Goal: Task Accomplishment & Management: Manage account settings

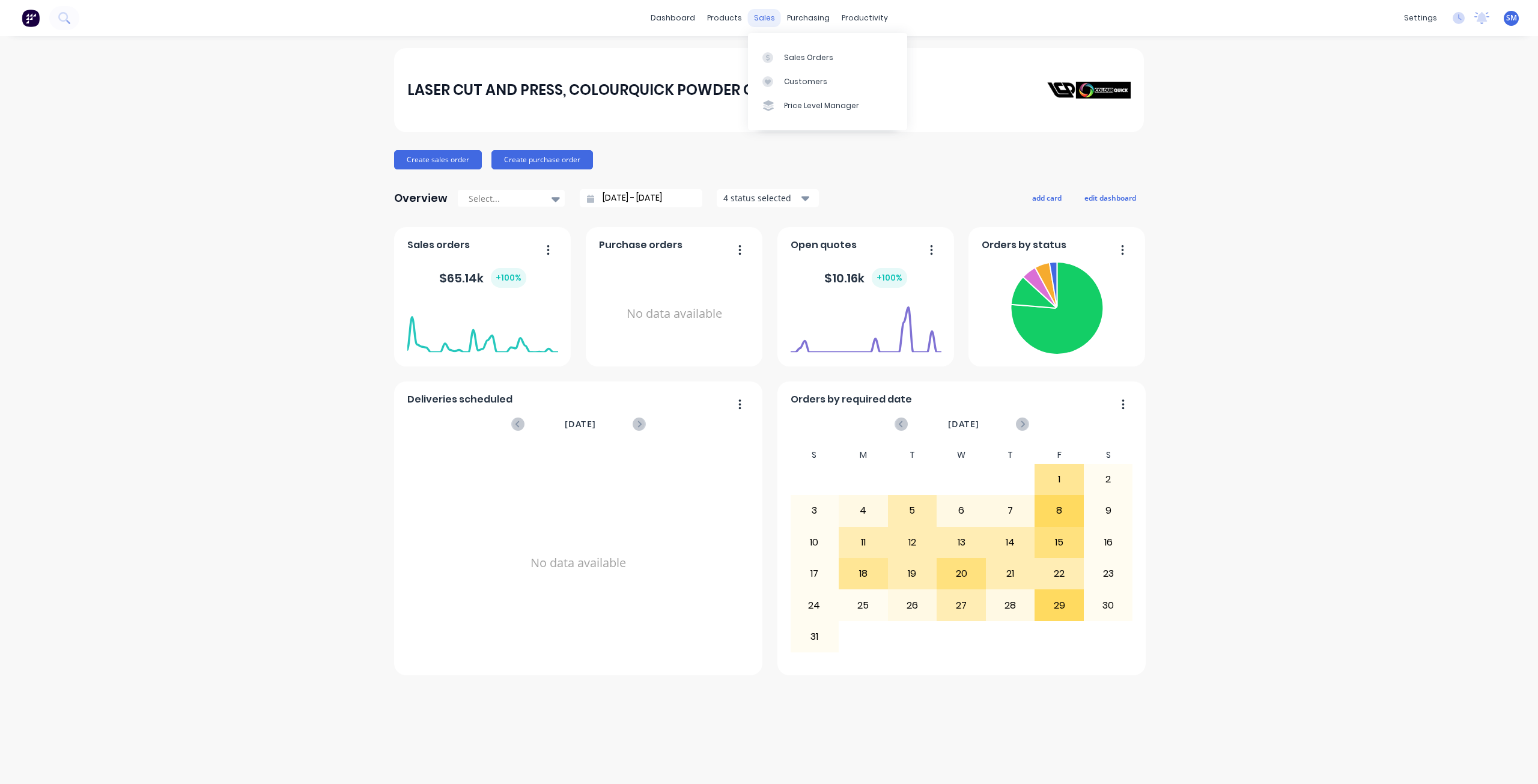
click at [766, 18] on div "sales" at bounding box center [764, 18] width 33 height 18
click at [802, 58] on div "Sales Orders" at bounding box center [808, 57] width 49 height 11
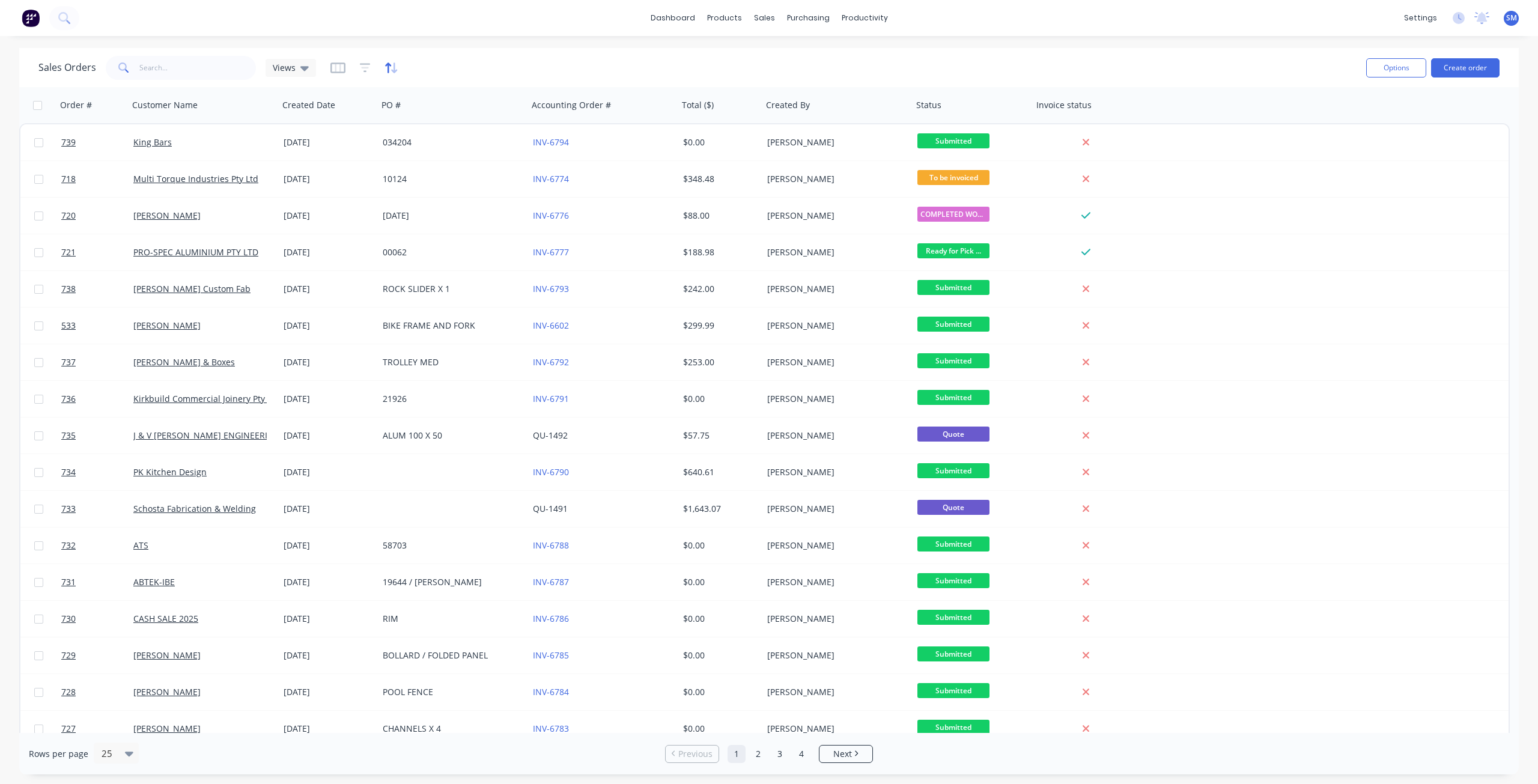
click at [389, 72] on icon "button" at bounding box center [391, 68] width 14 height 12
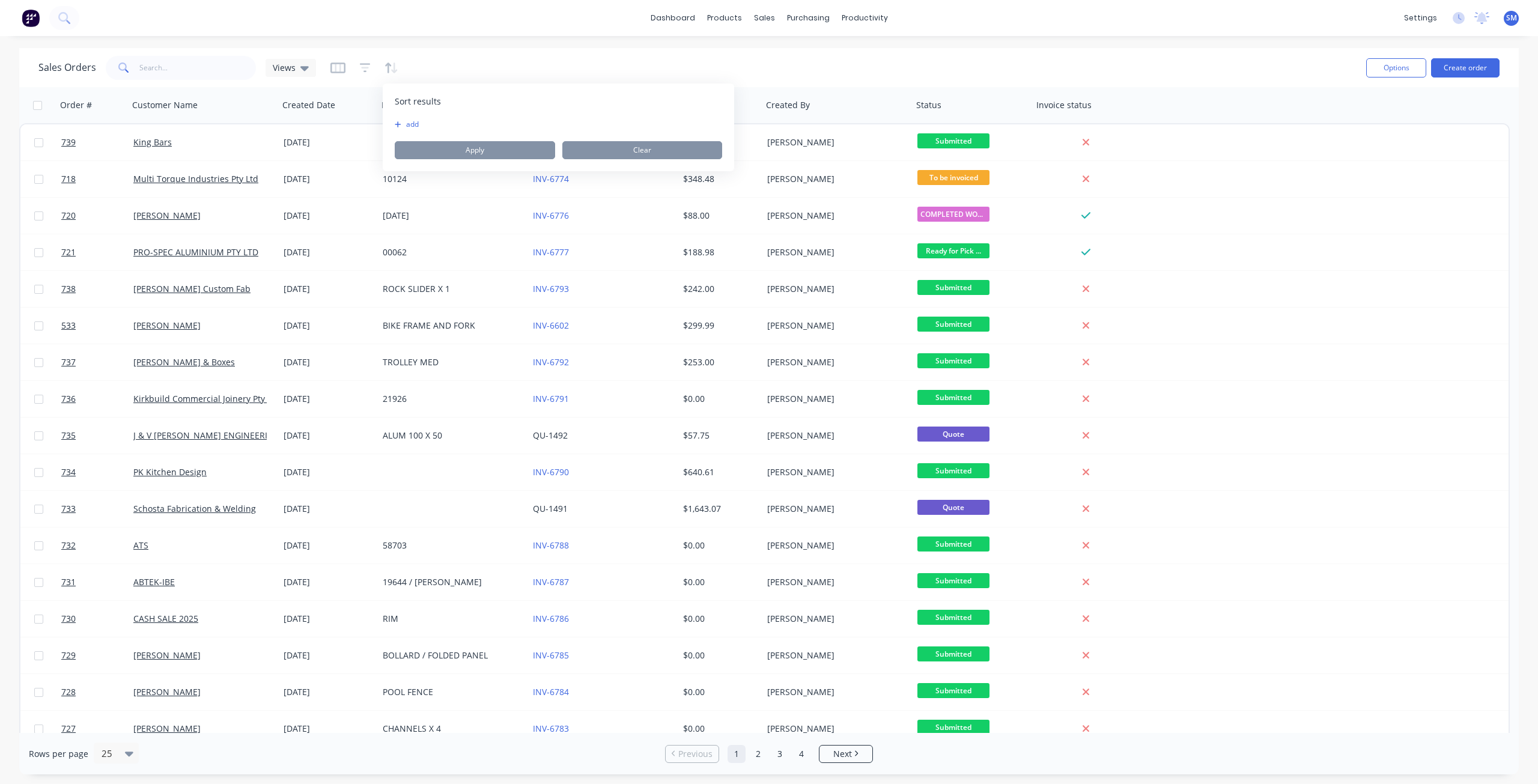
click at [402, 124] on button "add" at bounding box center [402, 124] width 15 height 10
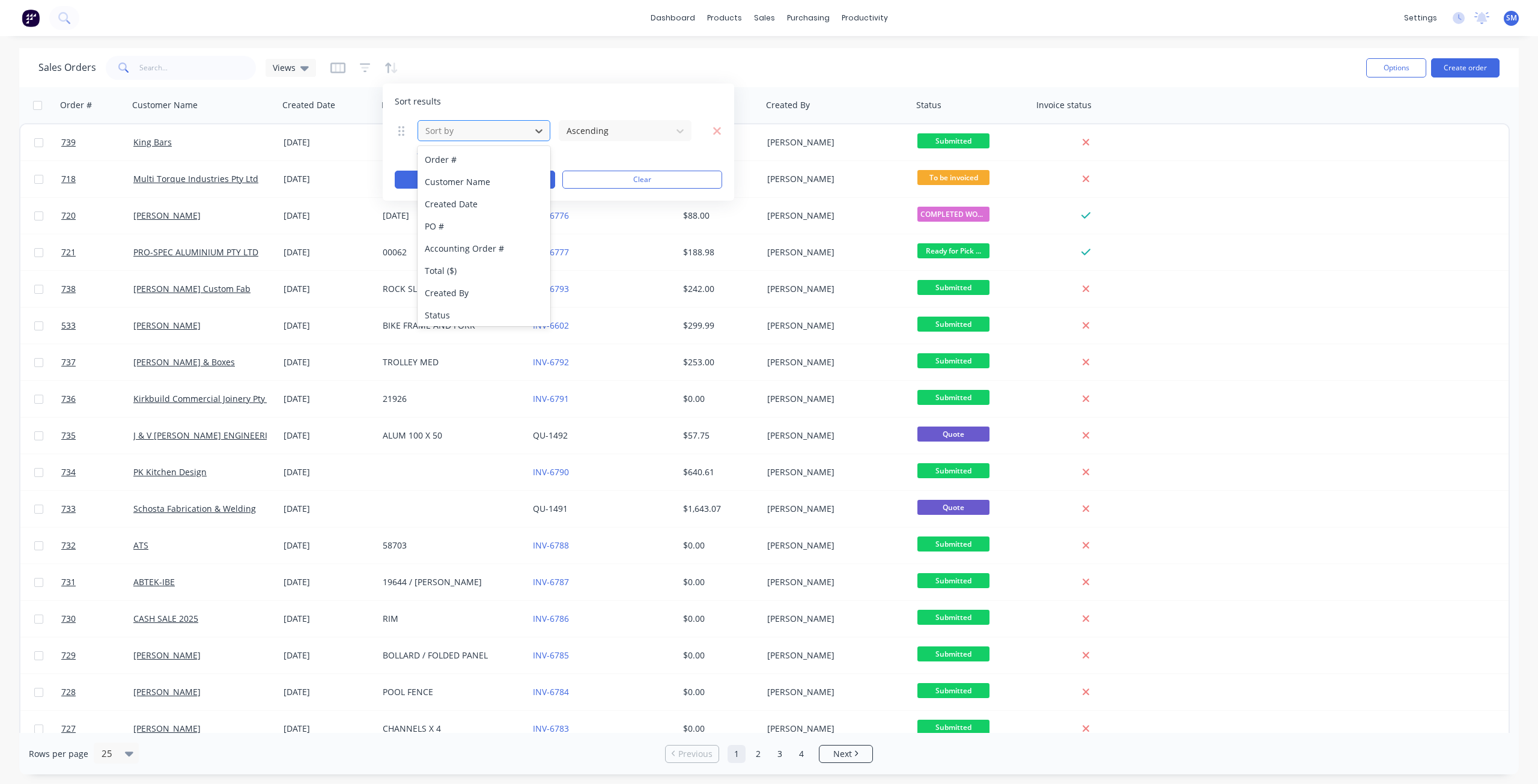
drag, startPoint x: 454, startPoint y: 129, endPoint x: 460, endPoint y: 129, distance: 6.0
click at [456, 129] on div at bounding box center [474, 130] width 100 height 15
click at [455, 314] on div "Status" at bounding box center [484, 315] width 133 height 22
click at [474, 184] on button "Apply" at bounding box center [475, 179] width 160 height 18
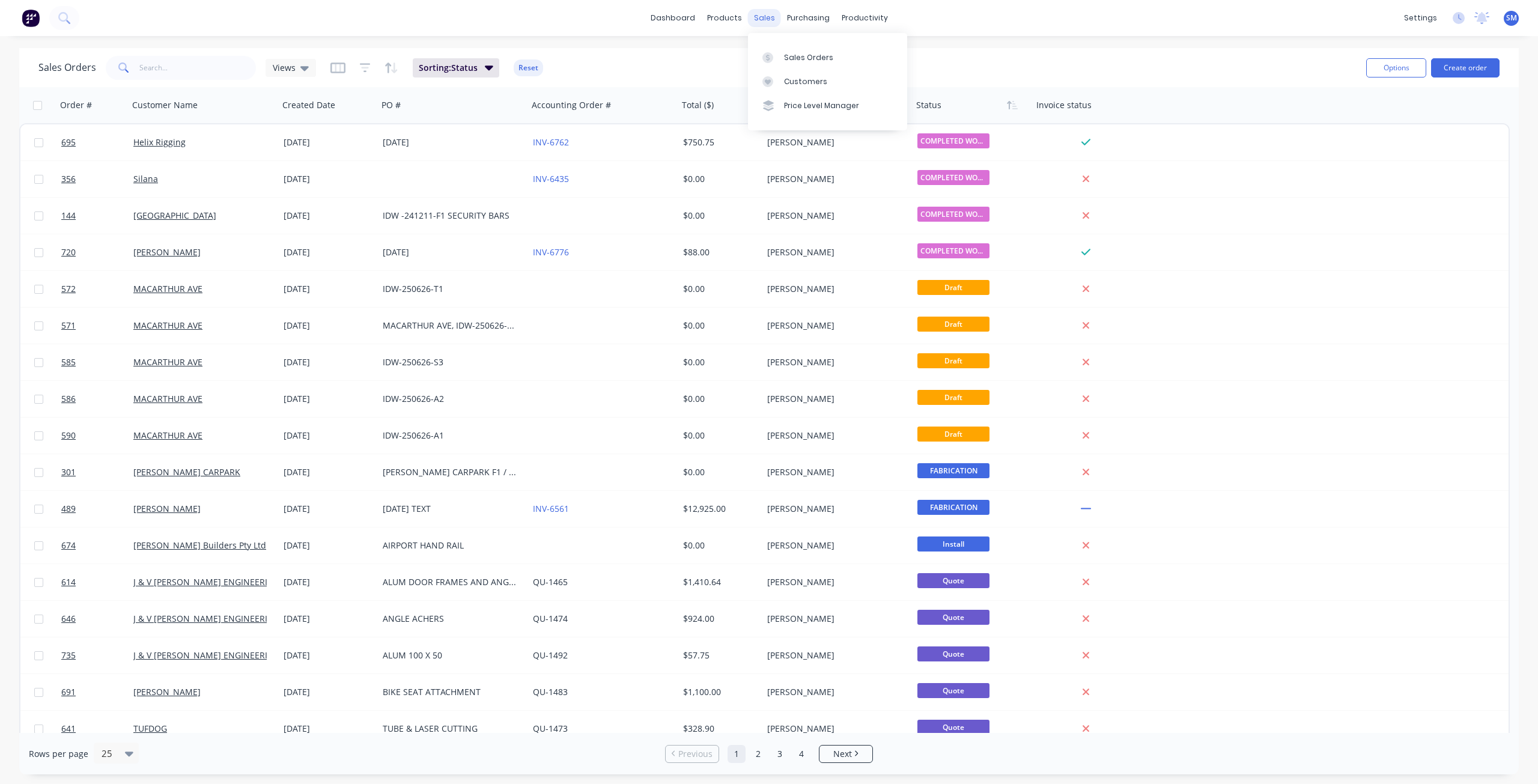
click at [762, 18] on div "sales" at bounding box center [764, 18] width 33 height 18
click at [815, 82] on div "Customers" at bounding box center [805, 82] width 43 height 11
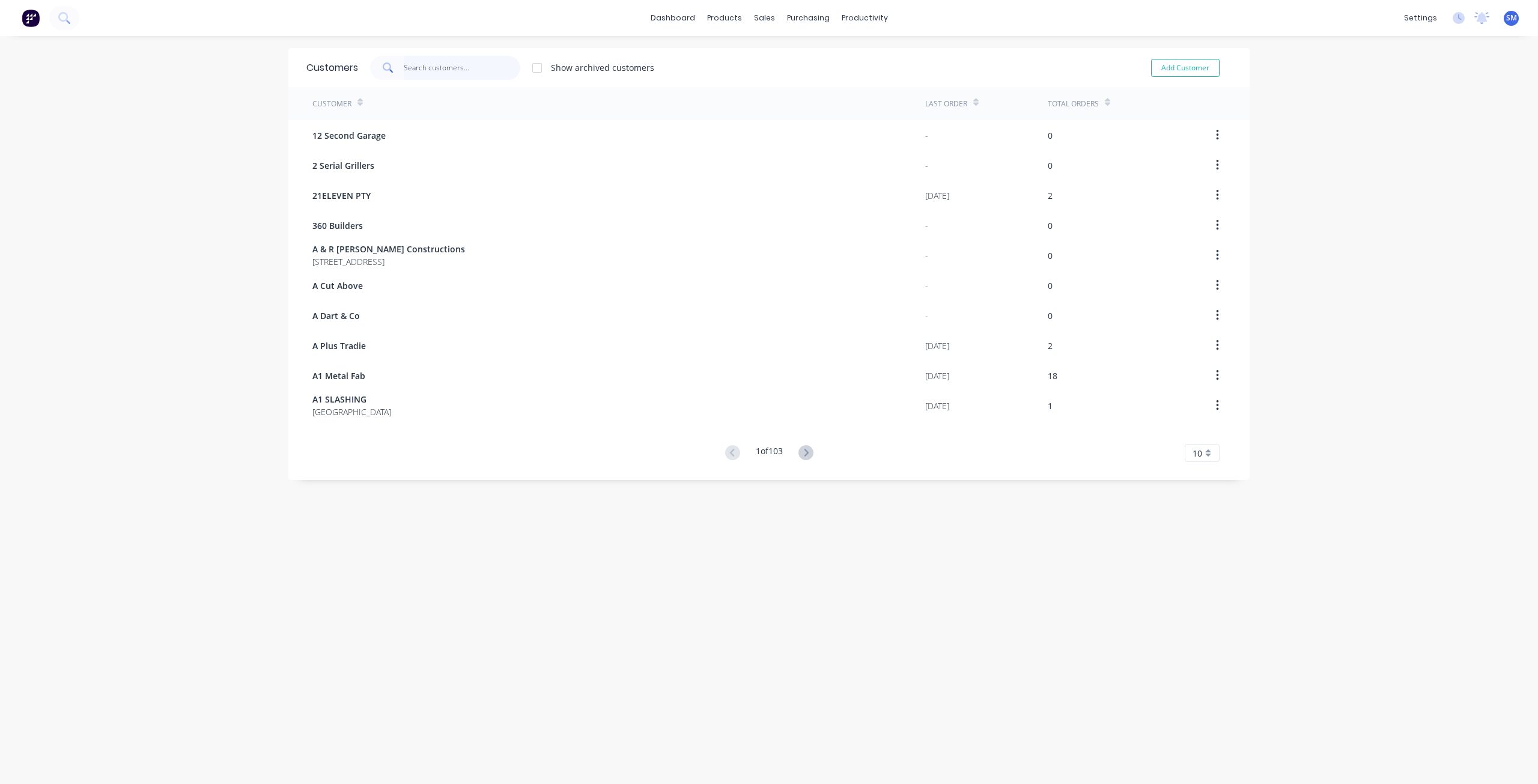
click at [427, 67] on input "text" at bounding box center [462, 68] width 117 height 24
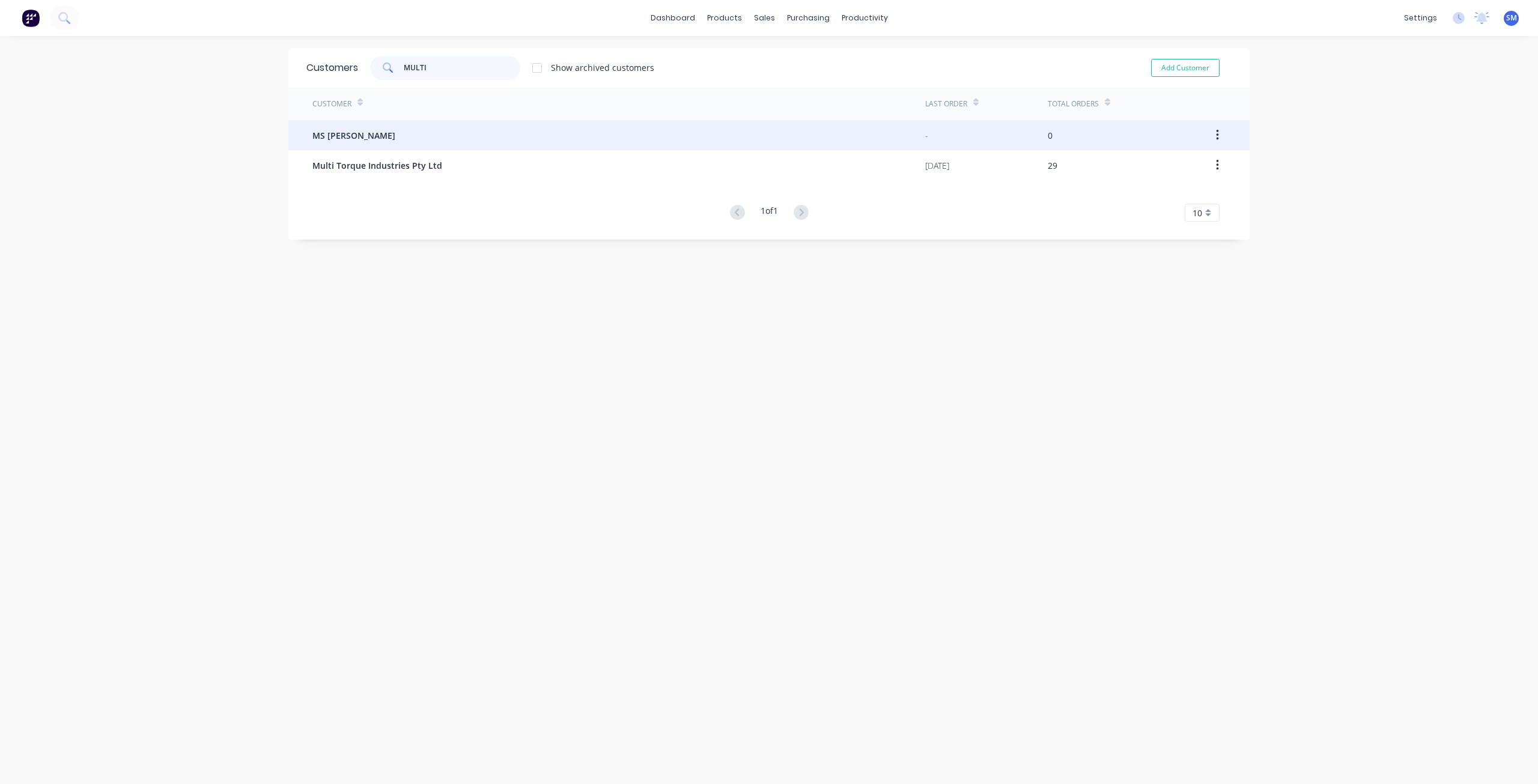
type input "MULTI"
click at [343, 138] on span "MS [PERSON_NAME]" at bounding box center [354, 135] width 83 height 13
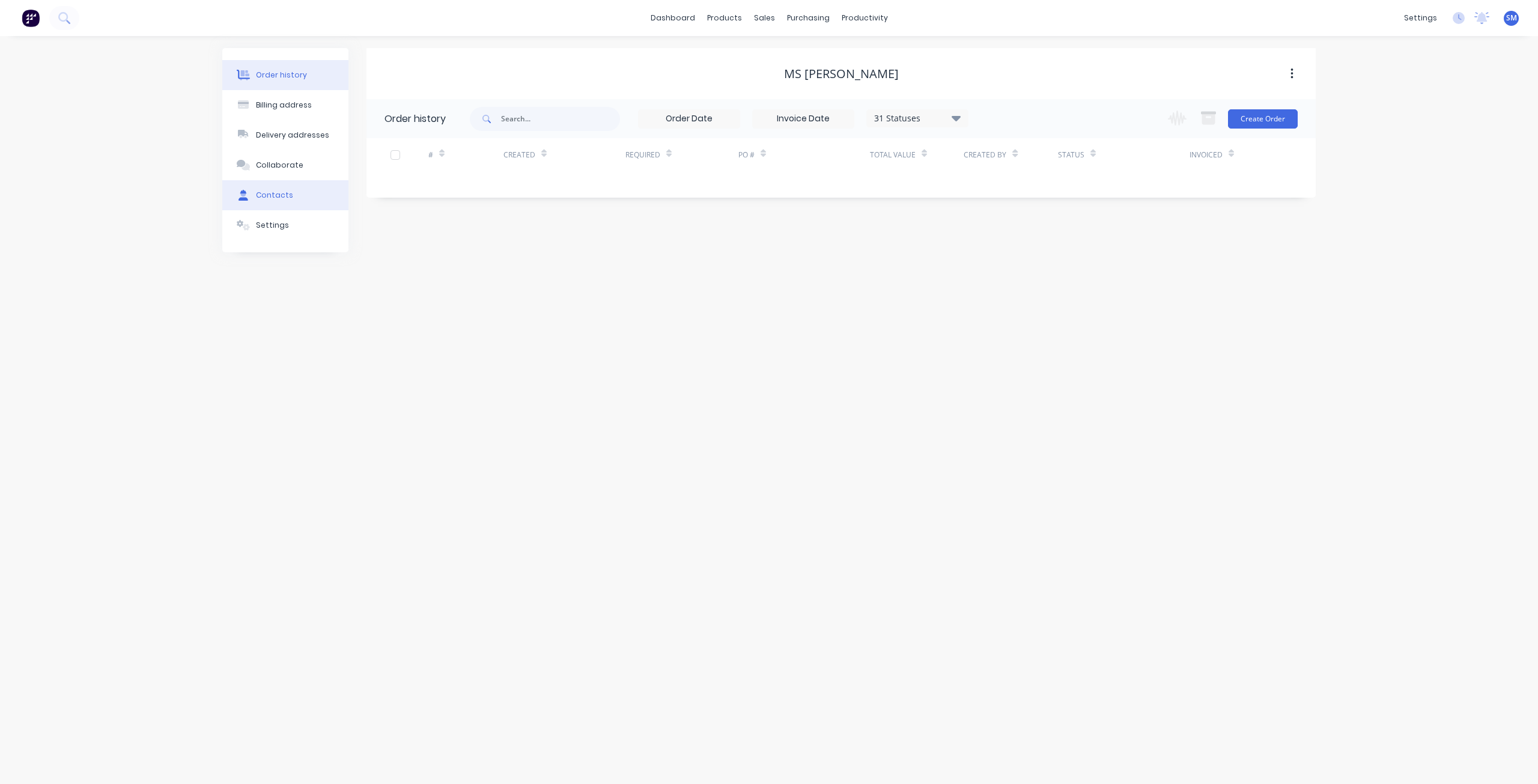
click at [271, 193] on div "Contacts" at bounding box center [274, 195] width 38 height 11
click at [763, 18] on div "sales" at bounding box center [764, 18] width 33 height 18
click at [268, 69] on button "Order history" at bounding box center [285, 75] width 127 height 30
click at [800, 78] on div "Customers" at bounding box center [805, 82] width 43 height 11
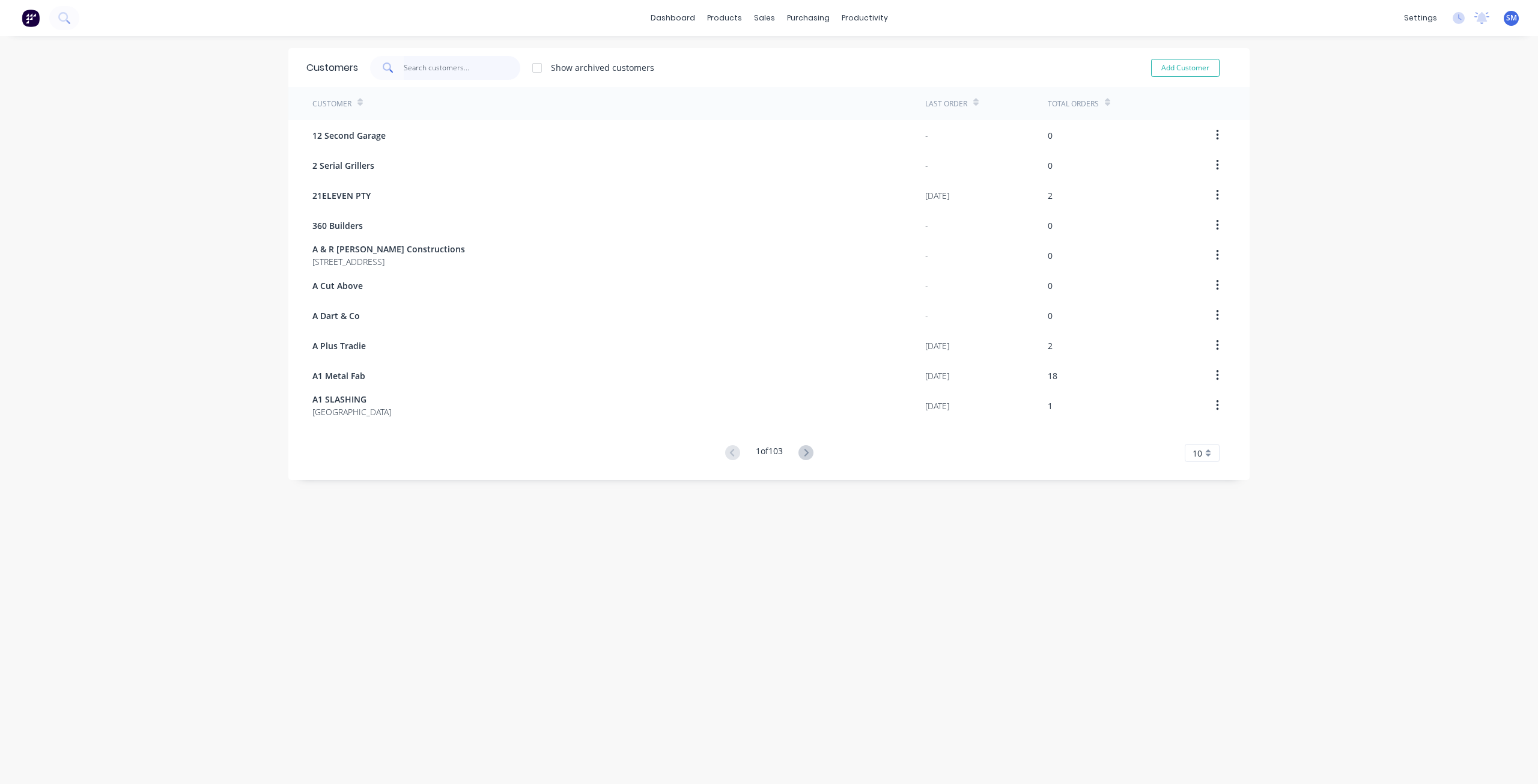
click at [428, 67] on input "text" at bounding box center [462, 68] width 117 height 24
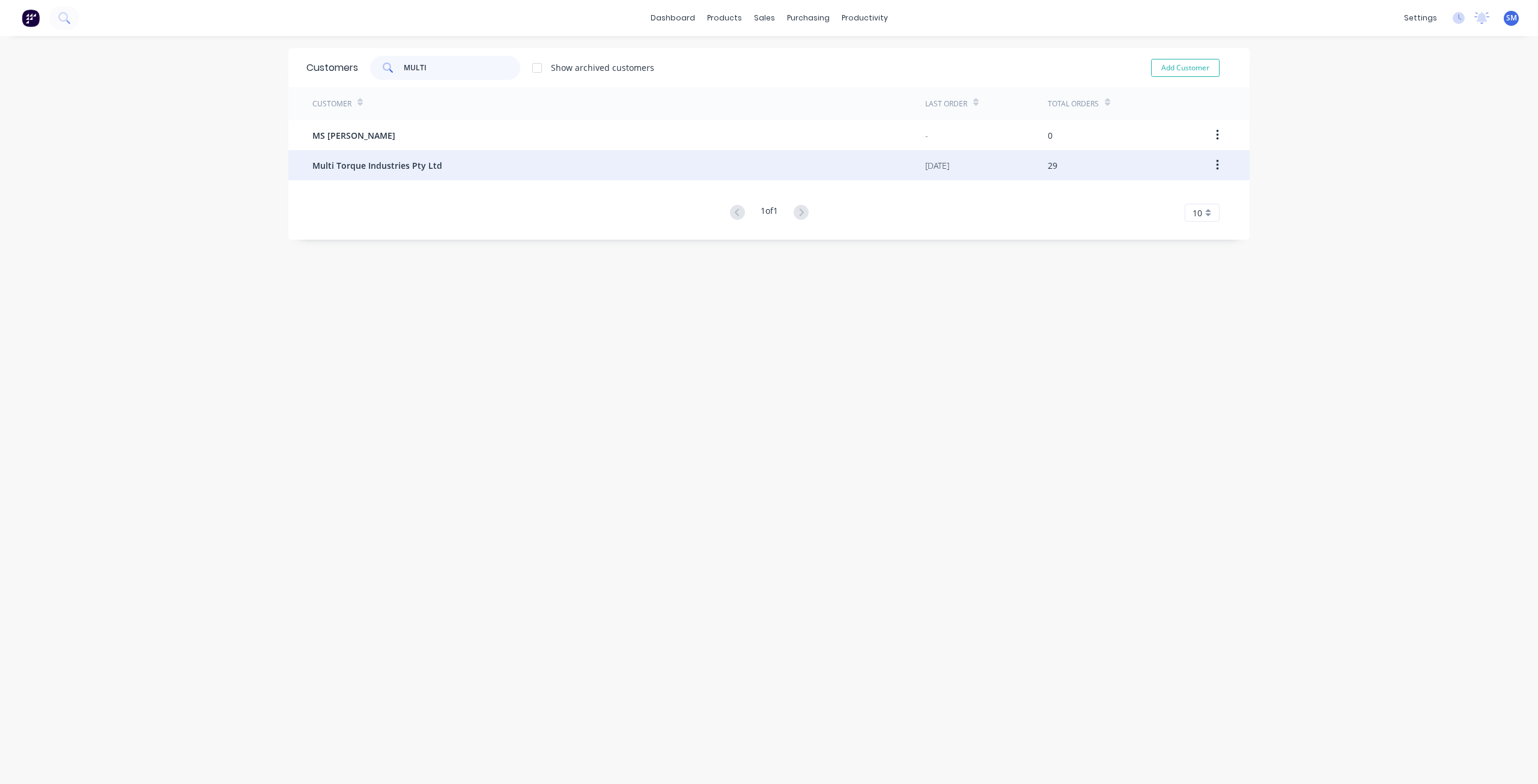
type input "MULTI"
click at [395, 164] on span "Multi Torque Industries Pty Ltd" at bounding box center [377, 165] width 129 height 13
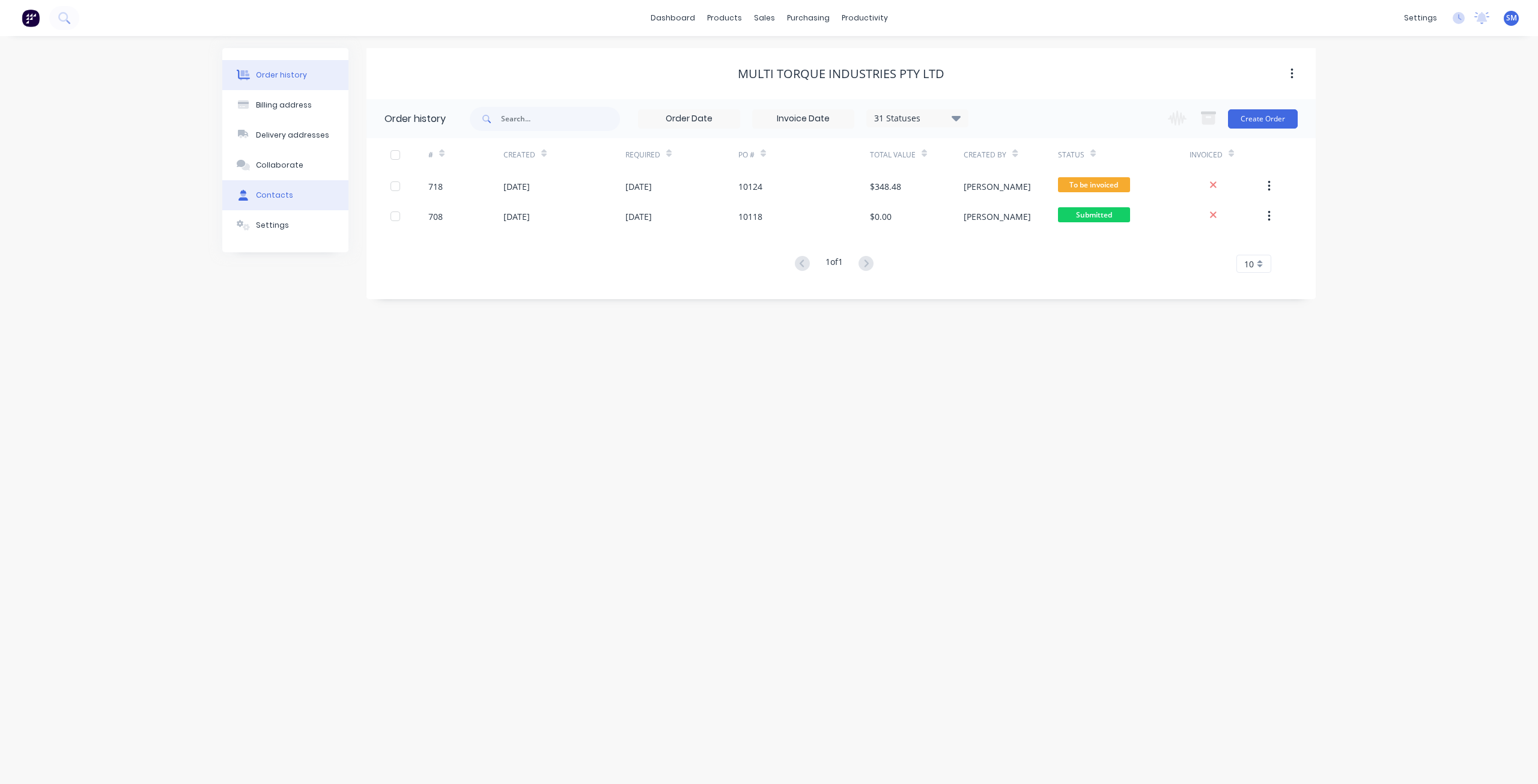
click at [255, 195] on button "Contacts" at bounding box center [285, 195] width 127 height 30
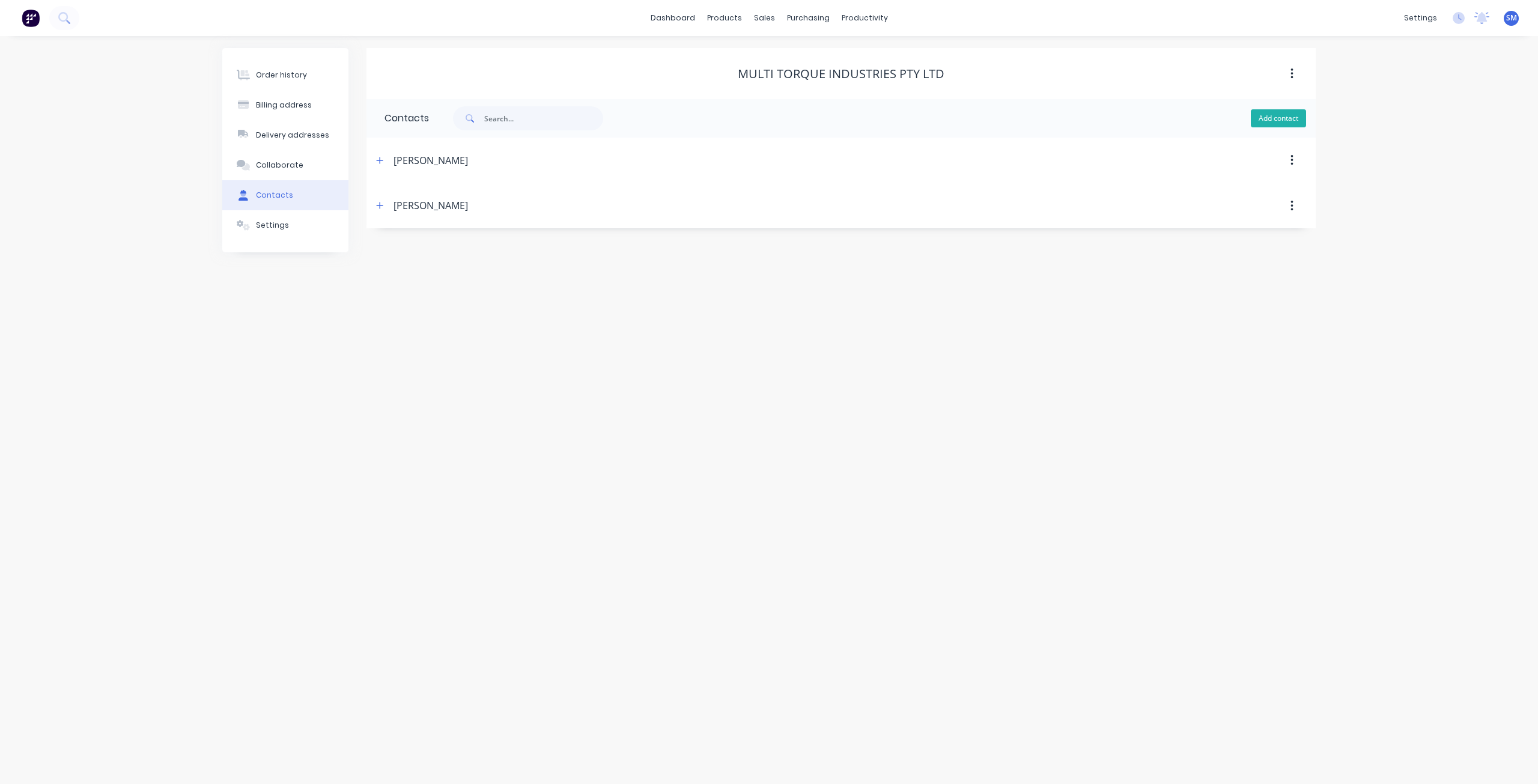
click at [1281, 123] on button "Add contact" at bounding box center [1278, 118] width 55 height 18
select select "AU"
click at [405, 205] on input "text" at bounding box center [483, 207] width 196 height 18
type input "TRENT"
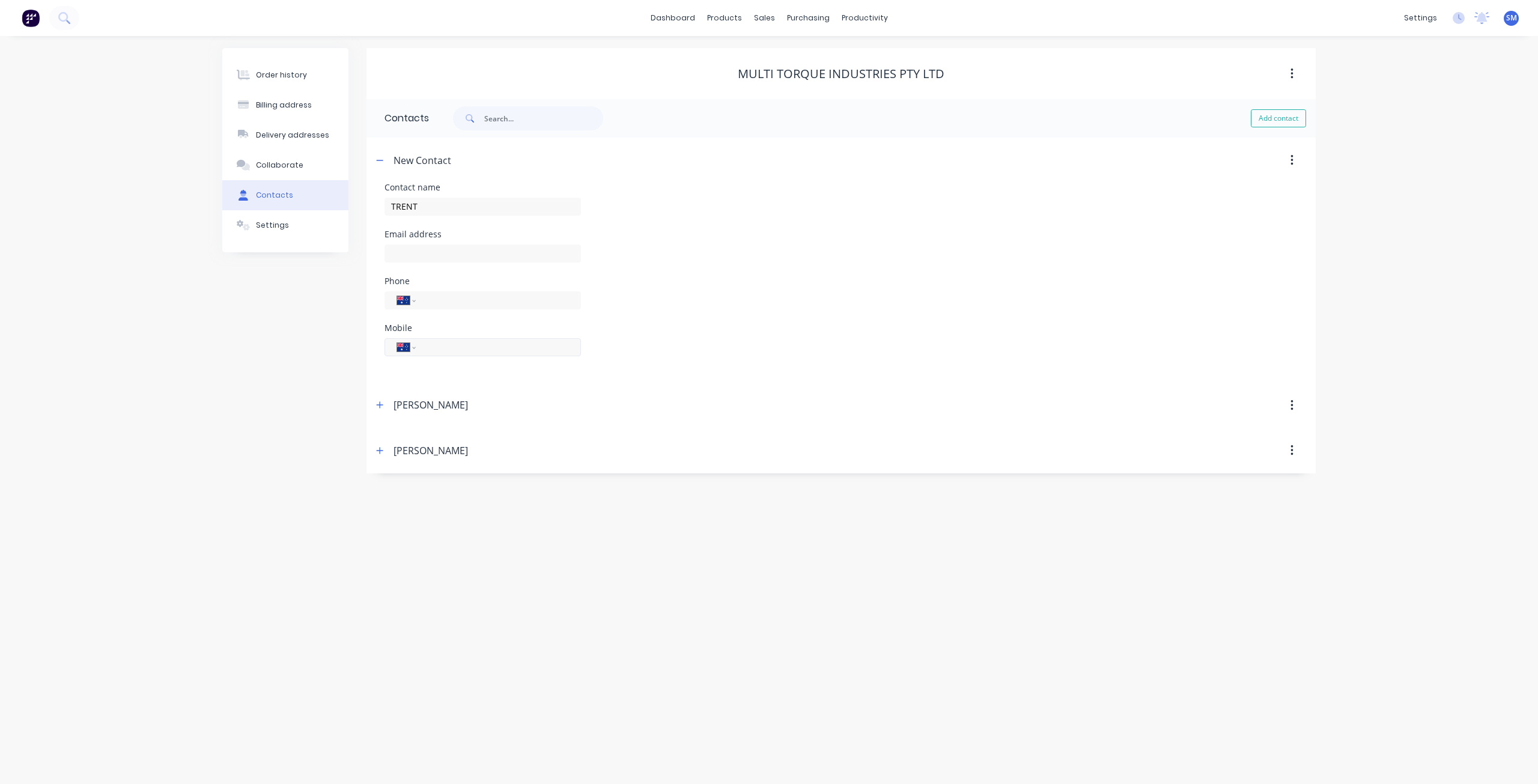
click at [430, 351] on input "tel" at bounding box center [496, 346] width 144 height 14
click at [556, 390] on header "[PERSON_NAME]" at bounding box center [841, 405] width 950 height 46
click at [463, 346] on input "0412 475 467" at bounding box center [496, 346] width 144 height 14
type input "0412 476 467"
click at [282, 74] on div "Order history" at bounding box center [281, 75] width 51 height 11
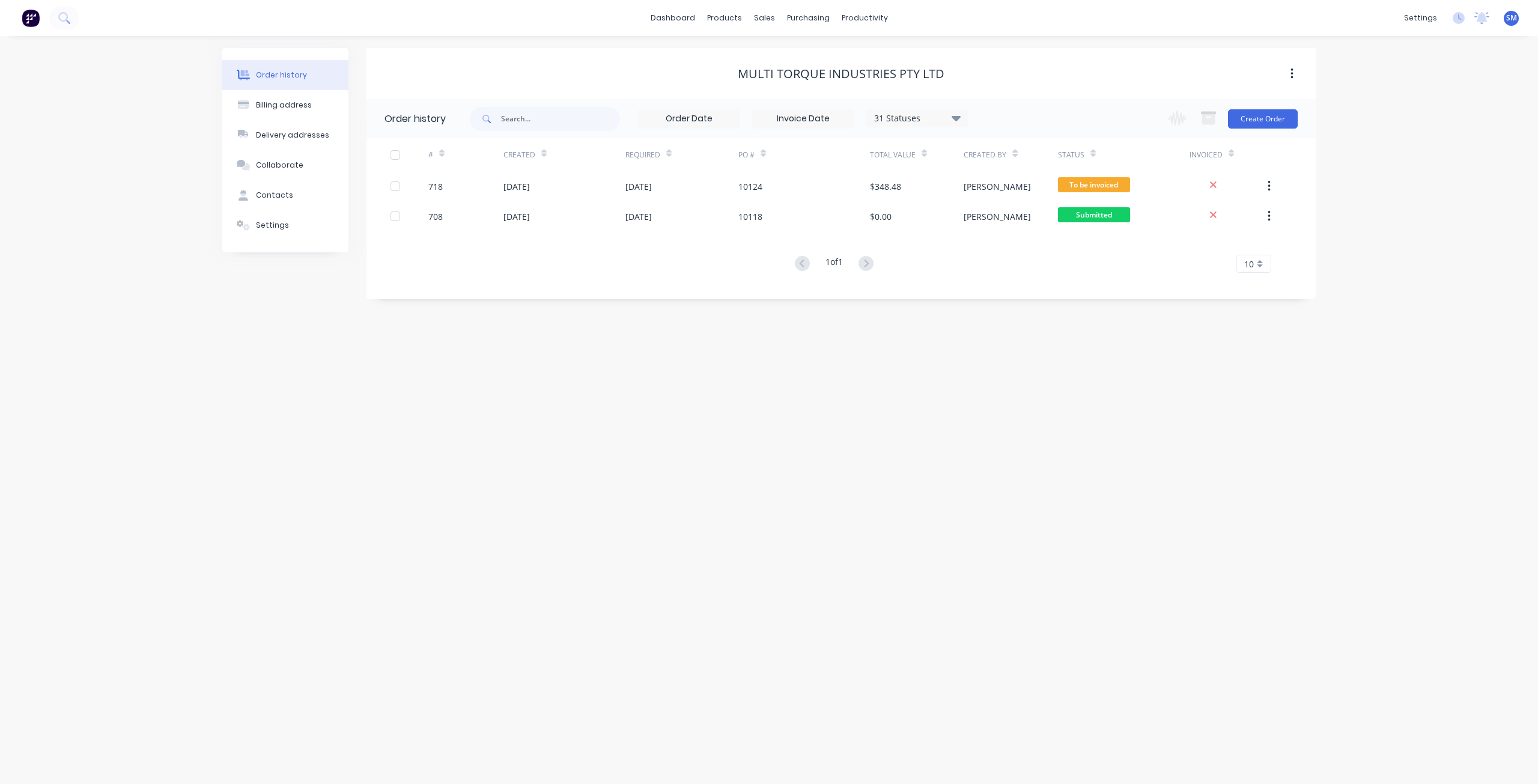
click at [968, 31] on div "dashboard products sales purchasing productivity dashboard products Product Cat…" at bounding box center [769, 18] width 1538 height 36
click at [761, 21] on div "sales" at bounding box center [764, 18] width 33 height 18
click at [795, 56] on div "Sales Orders" at bounding box center [808, 57] width 49 height 11
